Goal: Navigation & Orientation: Understand site structure

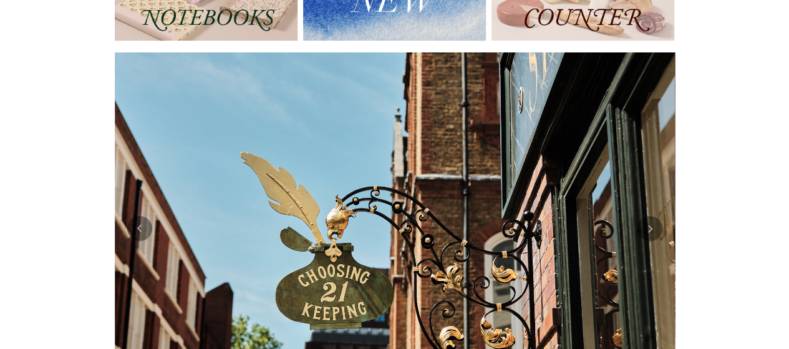
scroll to position [52, 0]
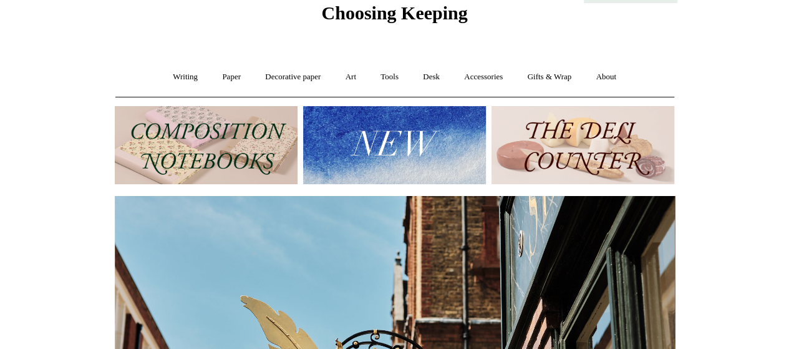
click at [609, 164] on img at bounding box center [582, 145] width 183 height 78
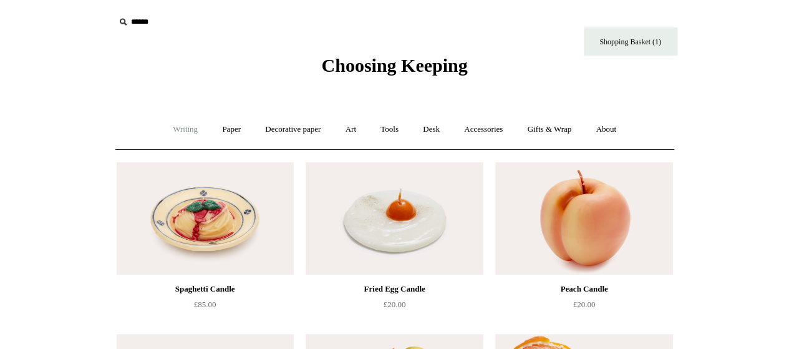
click at [186, 135] on link "Writing +" at bounding box center [184, 129] width 47 height 33
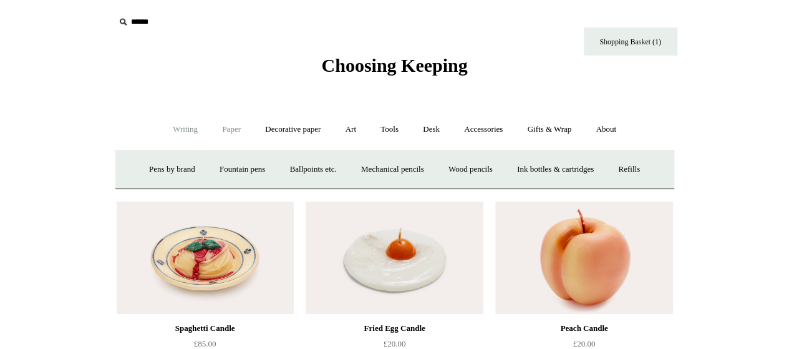
click at [226, 129] on link "Paper +" at bounding box center [231, 129] width 41 height 33
click at [177, 130] on link "Writing +" at bounding box center [184, 129] width 47 height 33
click at [162, 171] on link "Pens by brand +" at bounding box center [172, 169] width 69 height 33
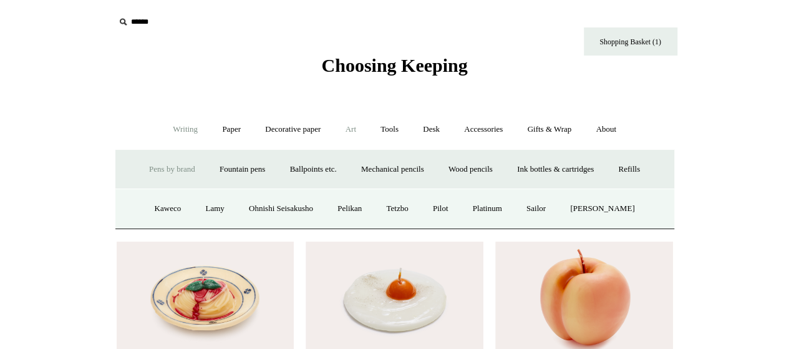
click at [364, 125] on link "Art +" at bounding box center [350, 129] width 33 height 33
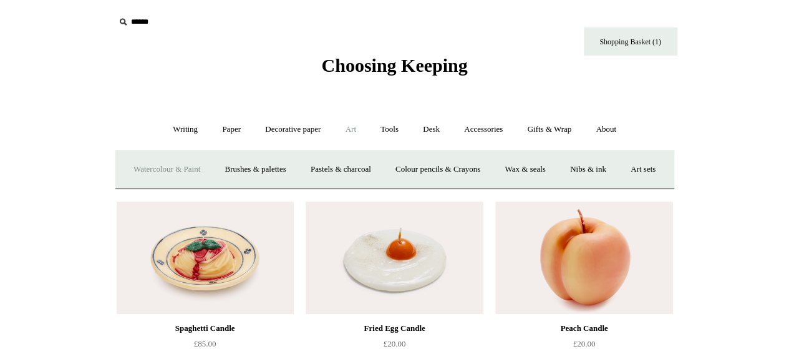
click at [203, 167] on link "Watercolour & Paint" at bounding box center [166, 169] width 89 height 33
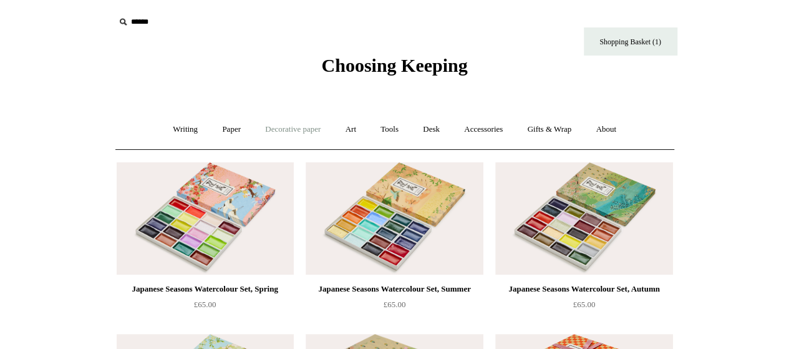
click at [310, 128] on link "Decorative paper +" at bounding box center [293, 129] width 78 height 33
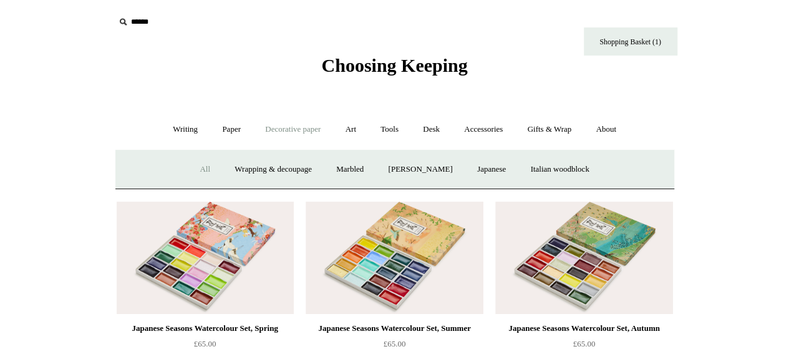
click at [191, 173] on link "All" at bounding box center [204, 169] width 33 height 33
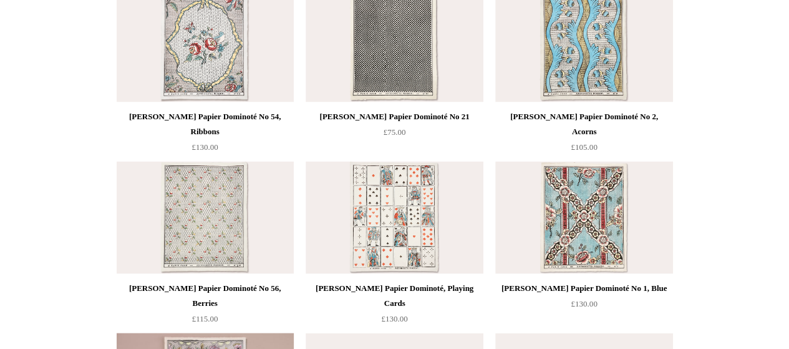
scroll to position [1183, 0]
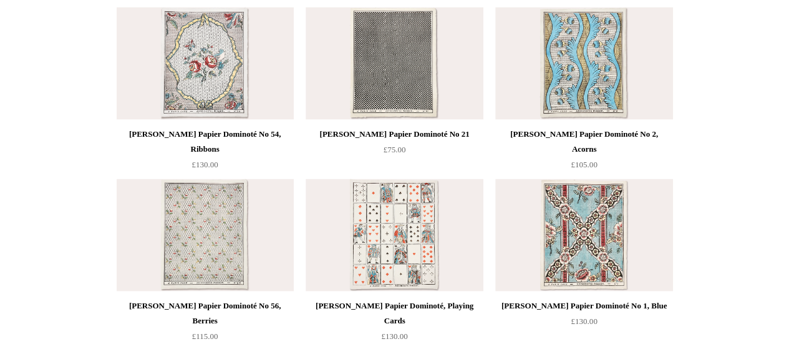
drag, startPoint x: 786, startPoint y: 150, endPoint x: 796, endPoint y: 157, distance: 12.1
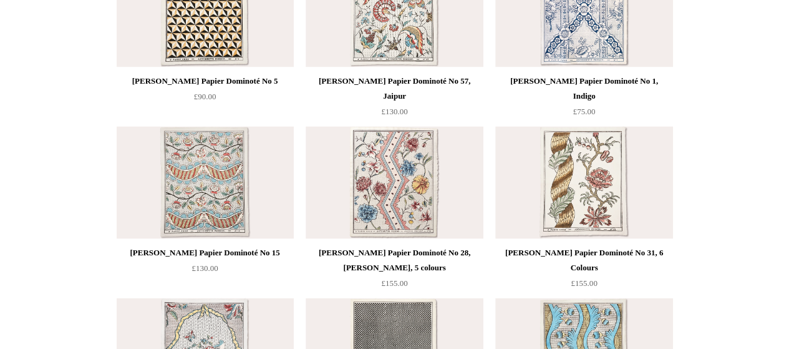
scroll to position [771, 0]
